Goal: Task Accomplishment & Management: Complete application form

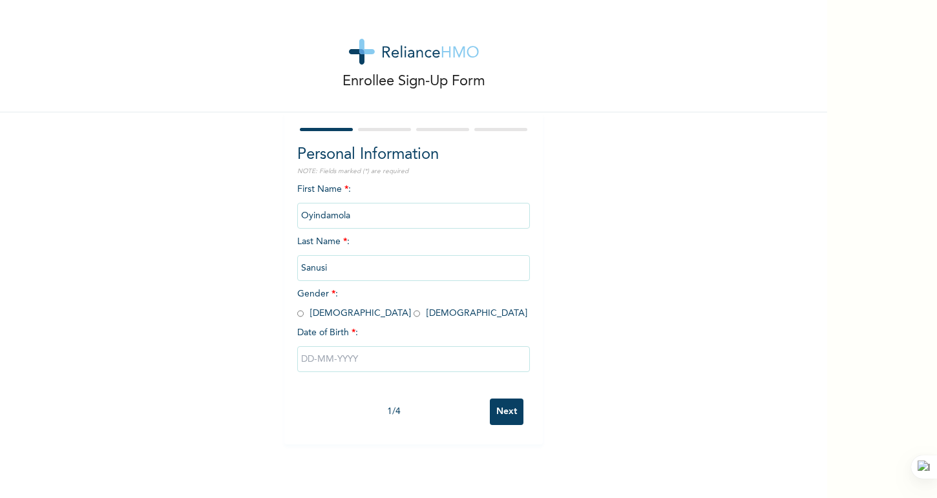
click at [414, 312] on input "radio" at bounding box center [417, 314] width 6 height 12
radio input "true"
click at [333, 356] on input "text" at bounding box center [413, 360] width 233 height 26
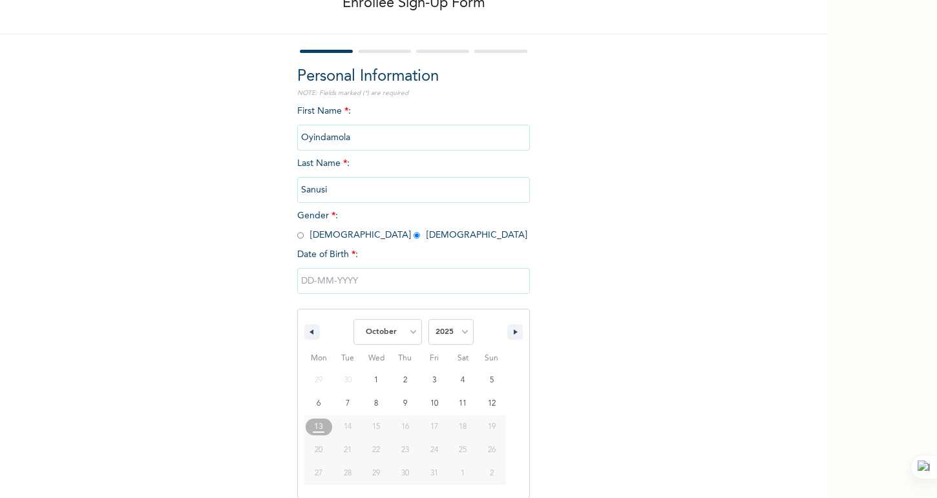
scroll to position [79, 0]
click at [413, 326] on select "January February March April May June July August September October November De…" at bounding box center [388, 332] width 69 height 26
select select "3"
click at [354, 319] on select "January February March April May June July August September October November De…" at bounding box center [388, 332] width 69 height 26
click at [447, 331] on select "2025 2024 2023 2022 2021 2020 2019 2018 2017 2016 2015 2014 2013 2012 2011 2010…" at bounding box center [451, 332] width 45 height 26
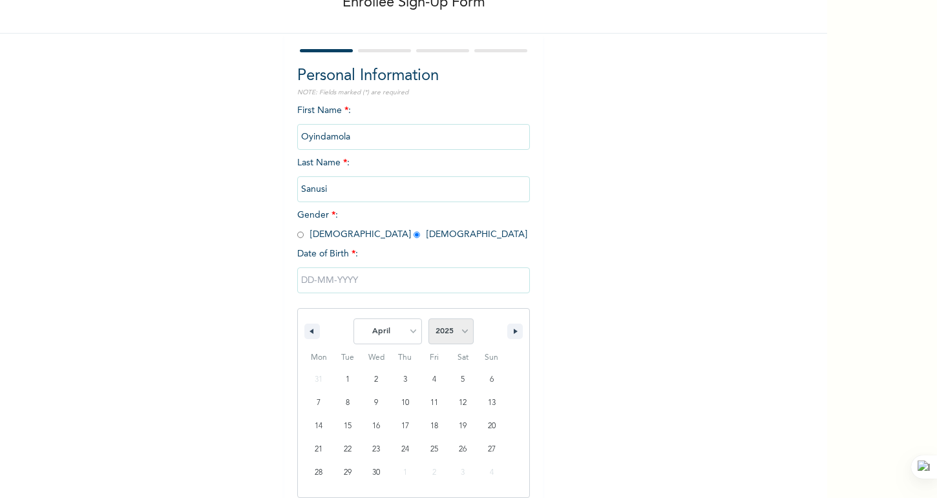
select select "2000"
click at [429, 319] on select "2025 2024 2023 2022 2021 2020 2019 2018 2017 2016 2015 2014 2013 2012 2011 2010…" at bounding box center [451, 332] width 45 height 26
type input "[DATE]"
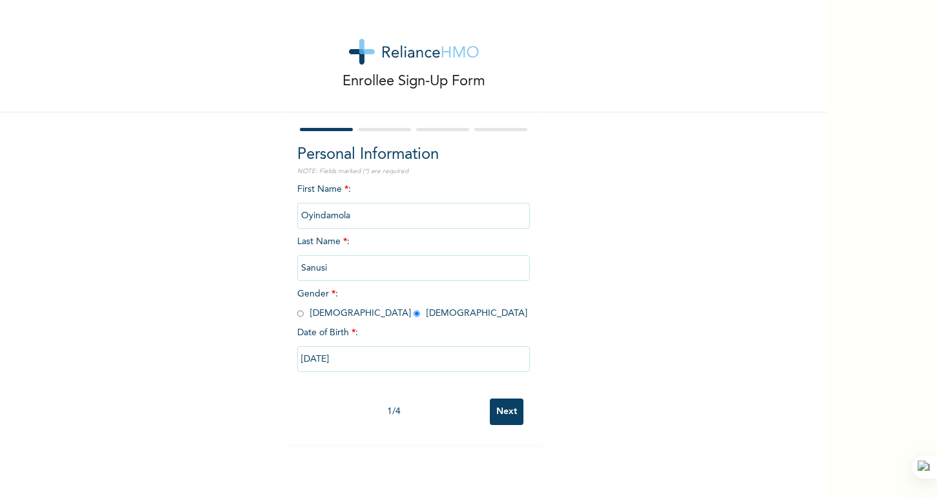
click at [512, 412] on input "Next" at bounding box center [507, 412] width 34 height 27
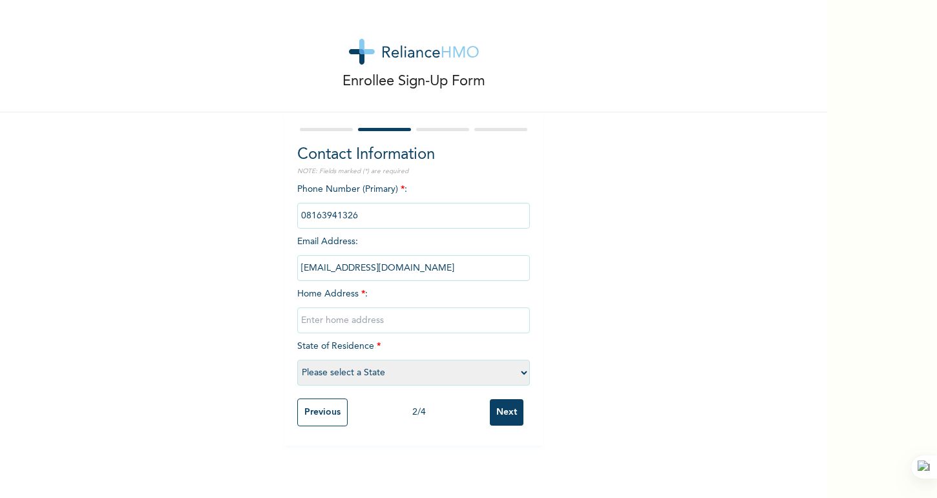
click at [329, 325] on input "text" at bounding box center [413, 321] width 233 height 26
type input "[STREET_ADDRESS][PERSON_NAME]."
click at [346, 368] on select "Please select a State [PERSON_NAME] (FCT) [PERSON_NAME] Ibom [GEOGRAPHIC_DATA] …" at bounding box center [413, 373] width 233 height 26
select select "25"
click at [297, 360] on select "Please select a State [PERSON_NAME] (FCT) [PERSON_NAME] Ibom [GEOGRAPHIC_DATA] …" at bounding box center [413, 373] width 233 height 26
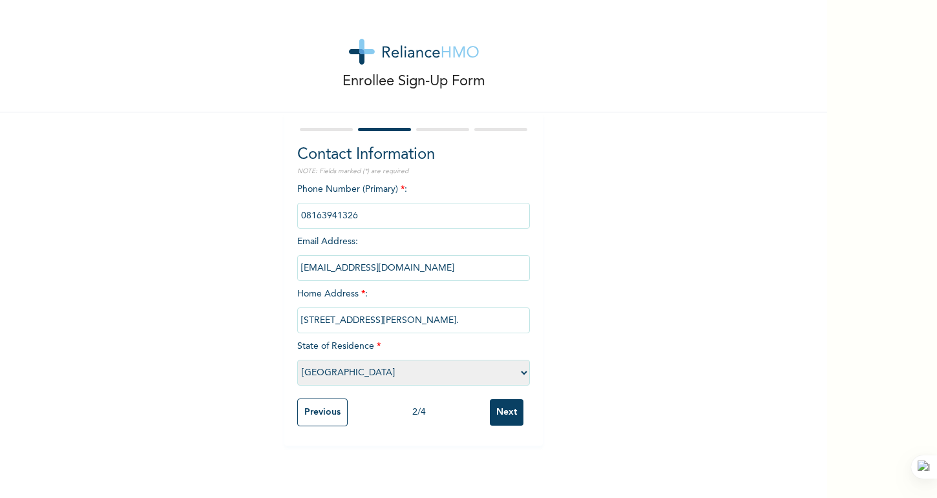
click at [504, 411] on input "Next" at bounding box center [507, 413] width 34 height 27
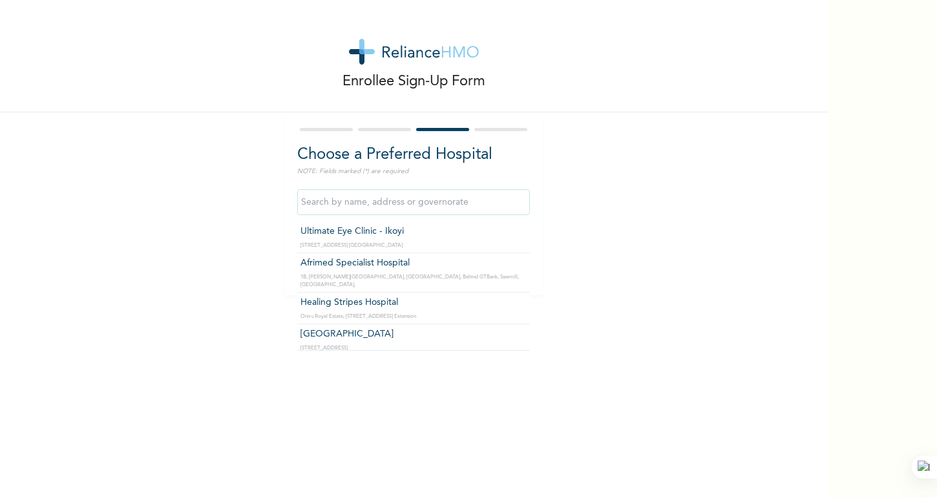
click at [372, 199] on input "text" at bounding box center [413, 202] width 233 height 26
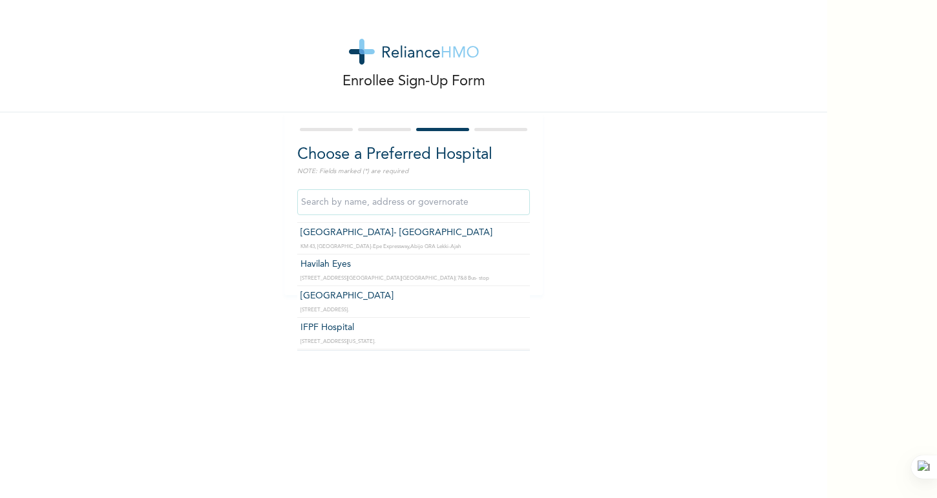
scroll to position [930, 0]
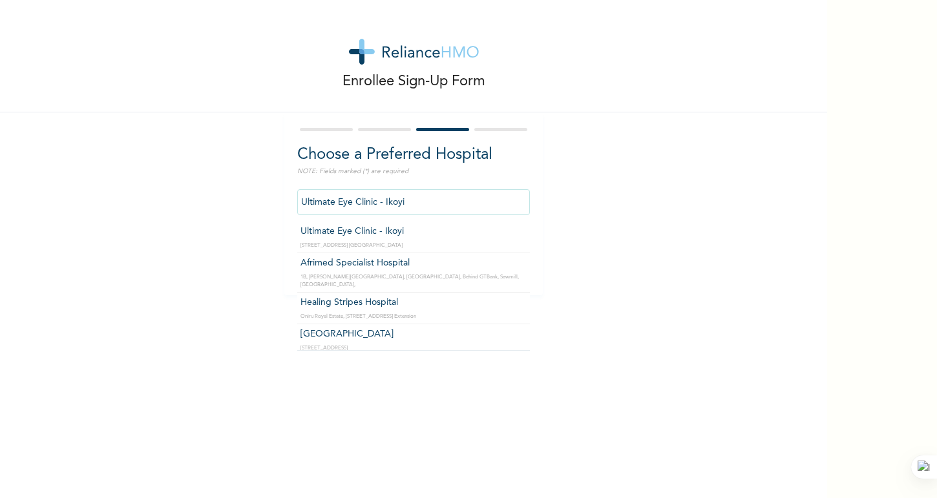
click at [385, 199] on input "Ultimate Eye Clinic - Ikoyi" at bounding box center [413, 202] width 233 height 26
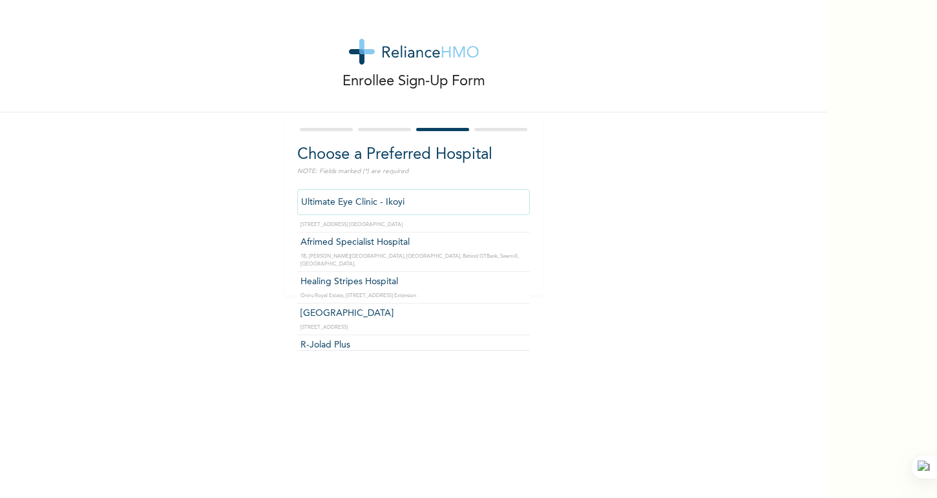
scroll to position [23, 0]
type input "[GEOGRAPHIC_DATA]"
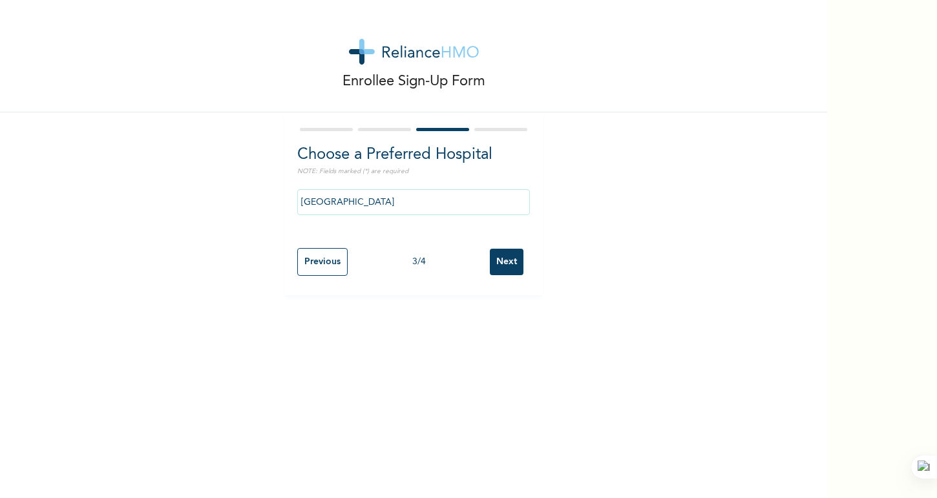
click at [509, 262] on input "Next" at bounding box center [507, 262] width 34 height 27
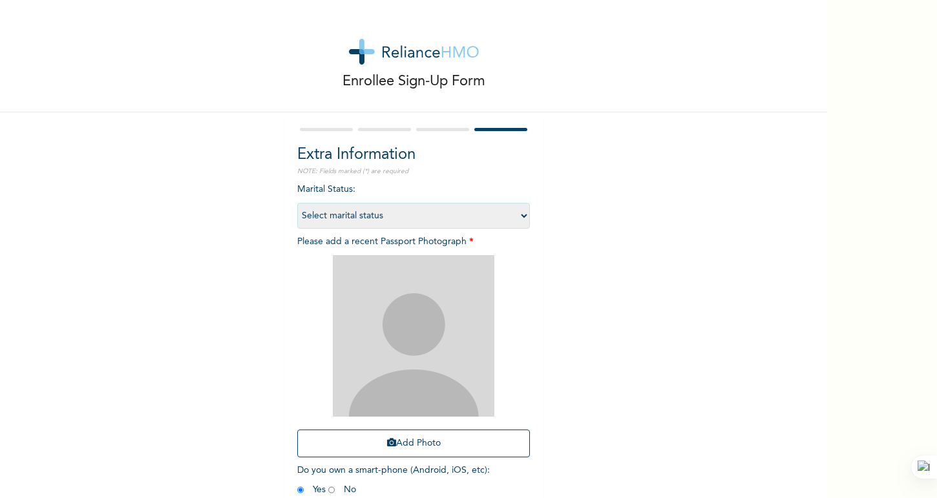
click at [409, 216] on select "Select marital status [DEMOGRAPHIC_DATA] Married [DEMOGRAPHIC_DATA] Widow/[DEMO…" at bounding box center [413, 216] width 233 height 26
select select "1"
click at [297, 203] on select "Select marital status [DEMOGRAPHIC_DATA] Married [DEMOGRAPHIC_DATA] Widow/[DEMO…" at bounding box center [413, 216] width 233 height 26
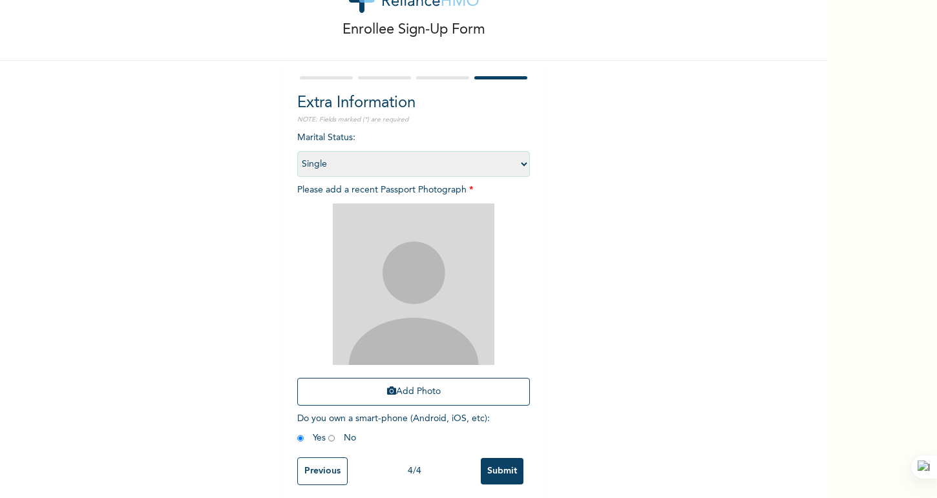
scroll to position [59, 0]
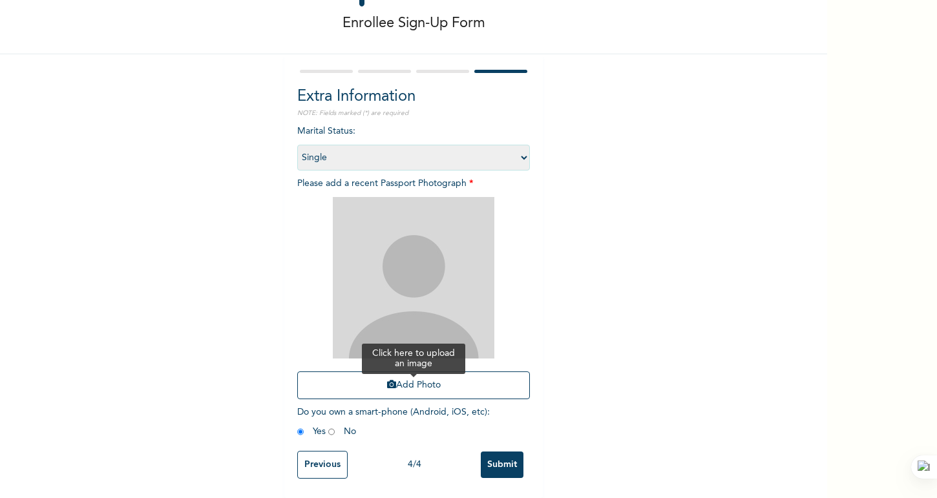
click at [401, 382] on button "Add Photo" at bounding box center [413, 386] width 233 height 28
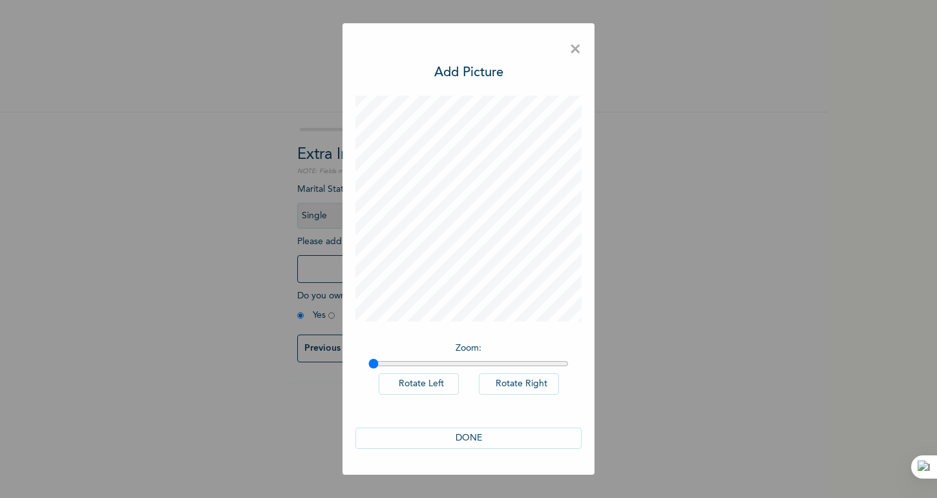
scroll to position [0, 0]
click at [486, 431] on button "DONE" at bounding box center [469, 438] width 226 height 21
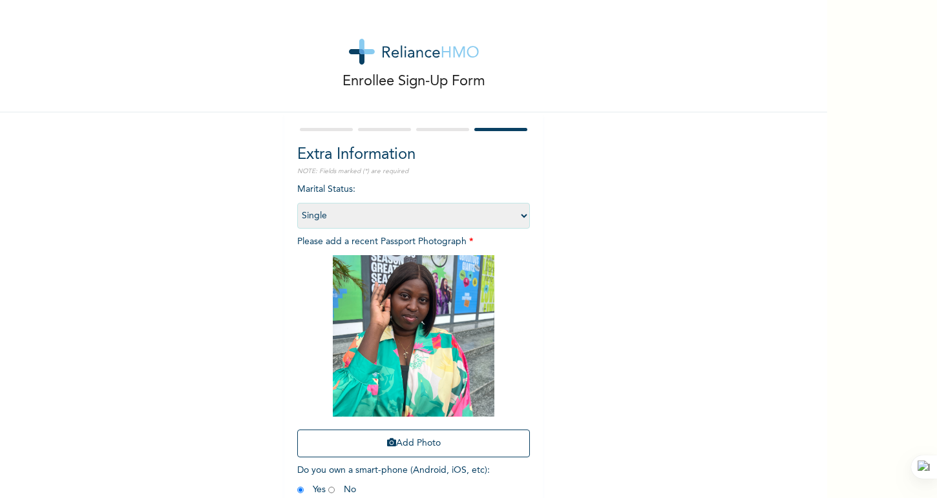
scroll to position [59, 0]
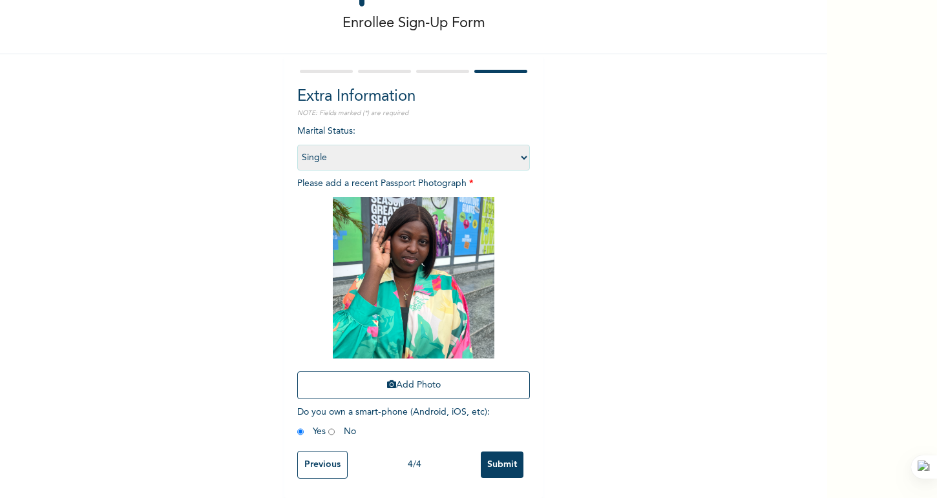
click at [508, 469] on input "Submit" at bounding box center [502, 465] width 43 height 27
